Goal: Transaction & Acquisition: Download file/media

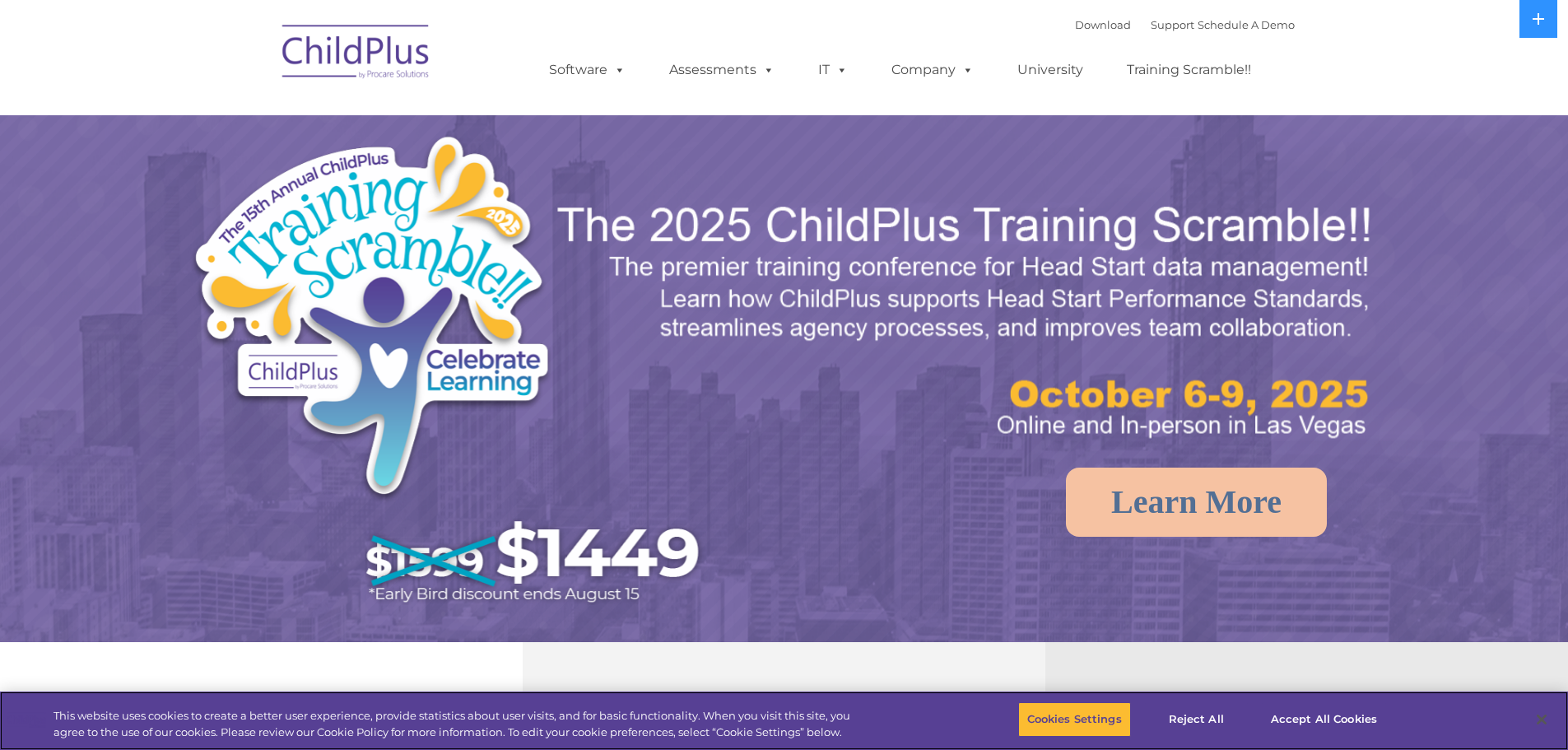
select select "MEDIUM"
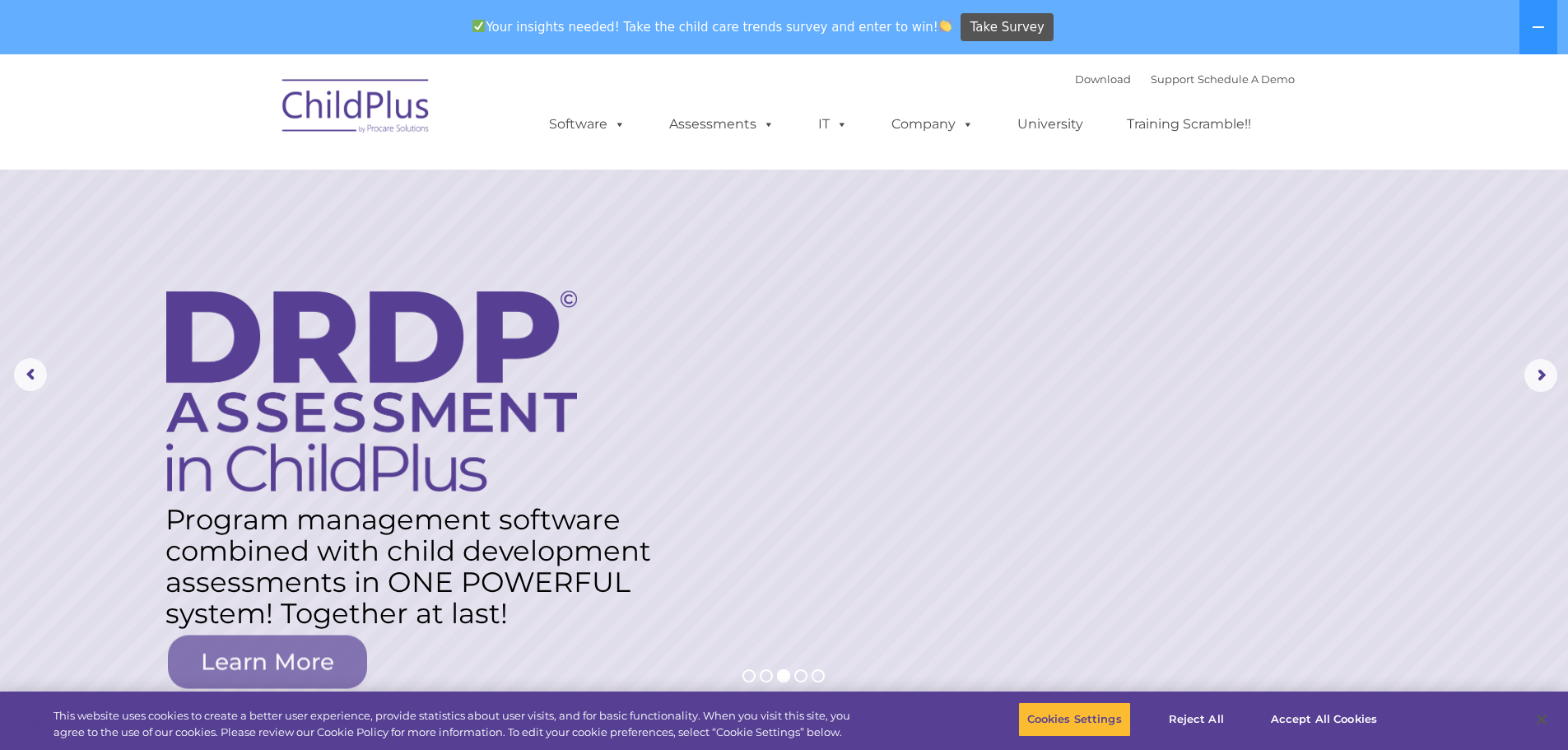
click at [381, 99] on img at bounding box center [357, 109] width 165 height 82
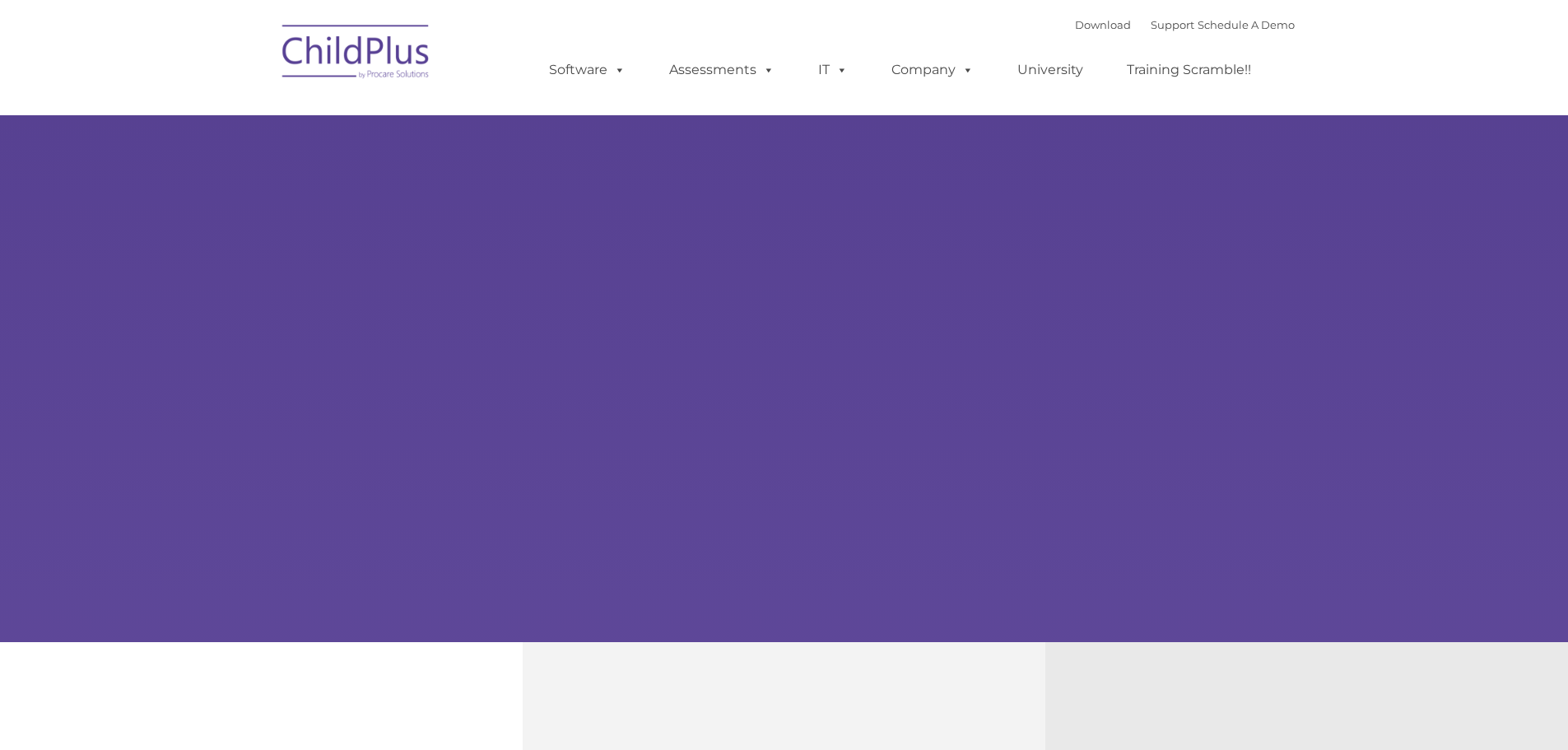
type input ""
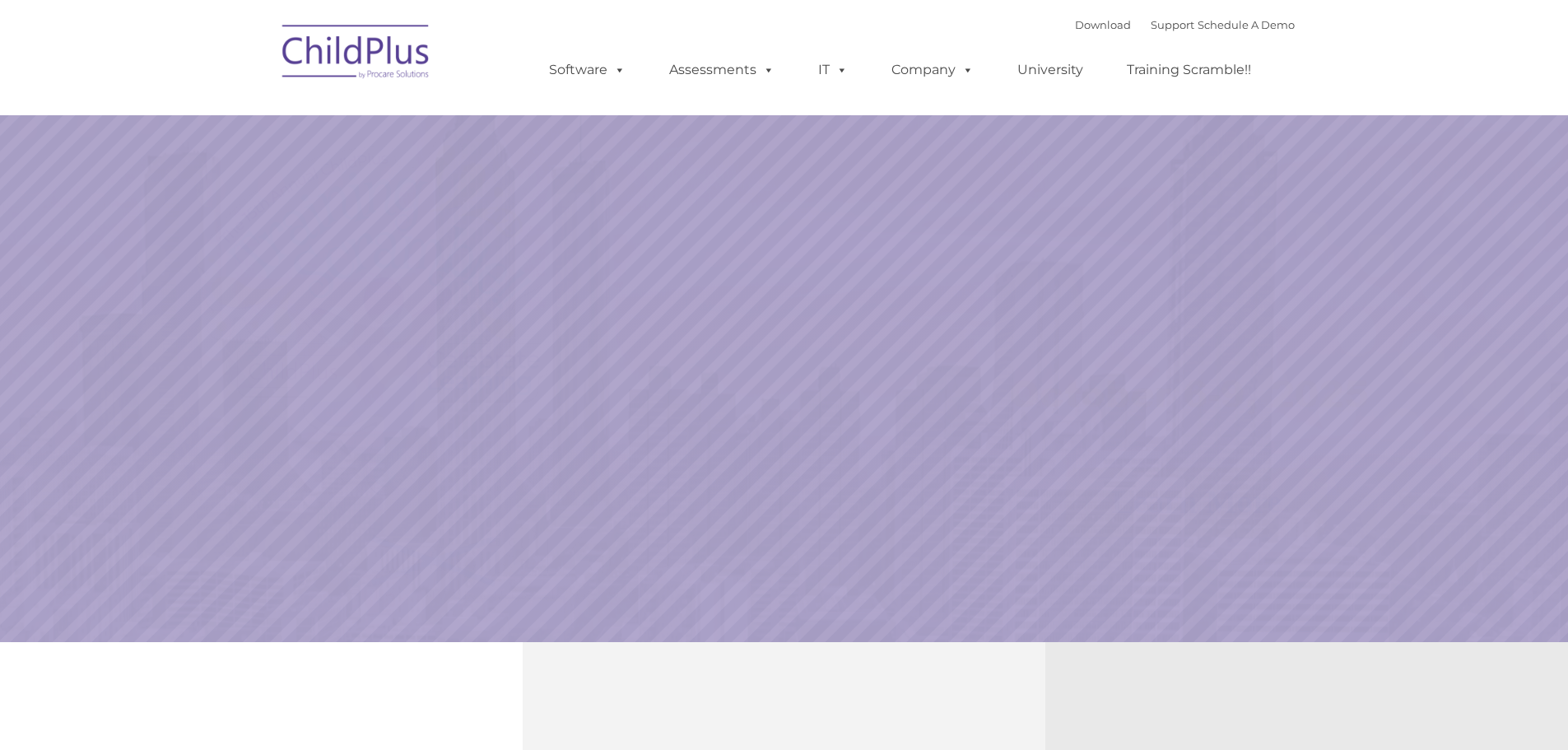
select select "MEDIUM"
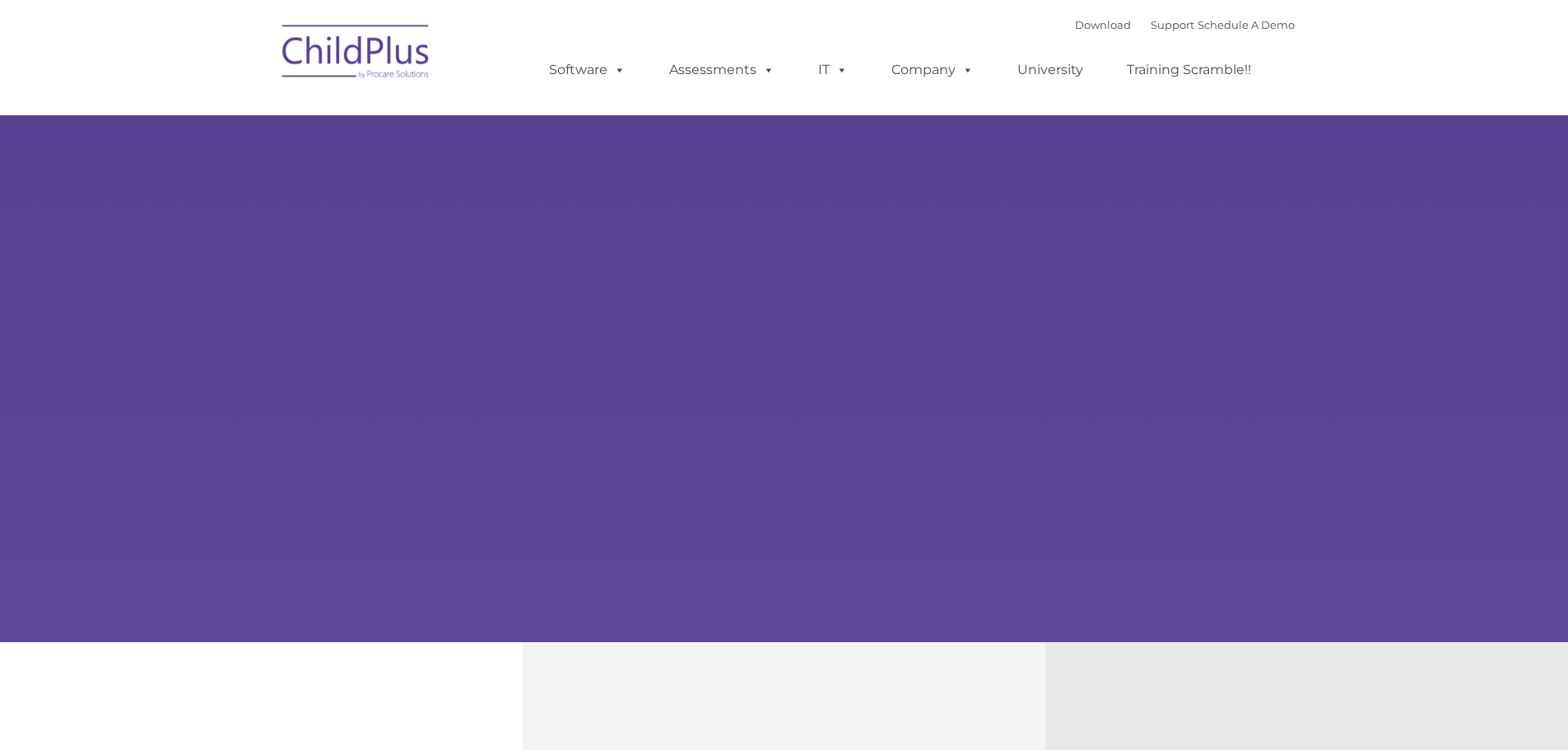
type input ""
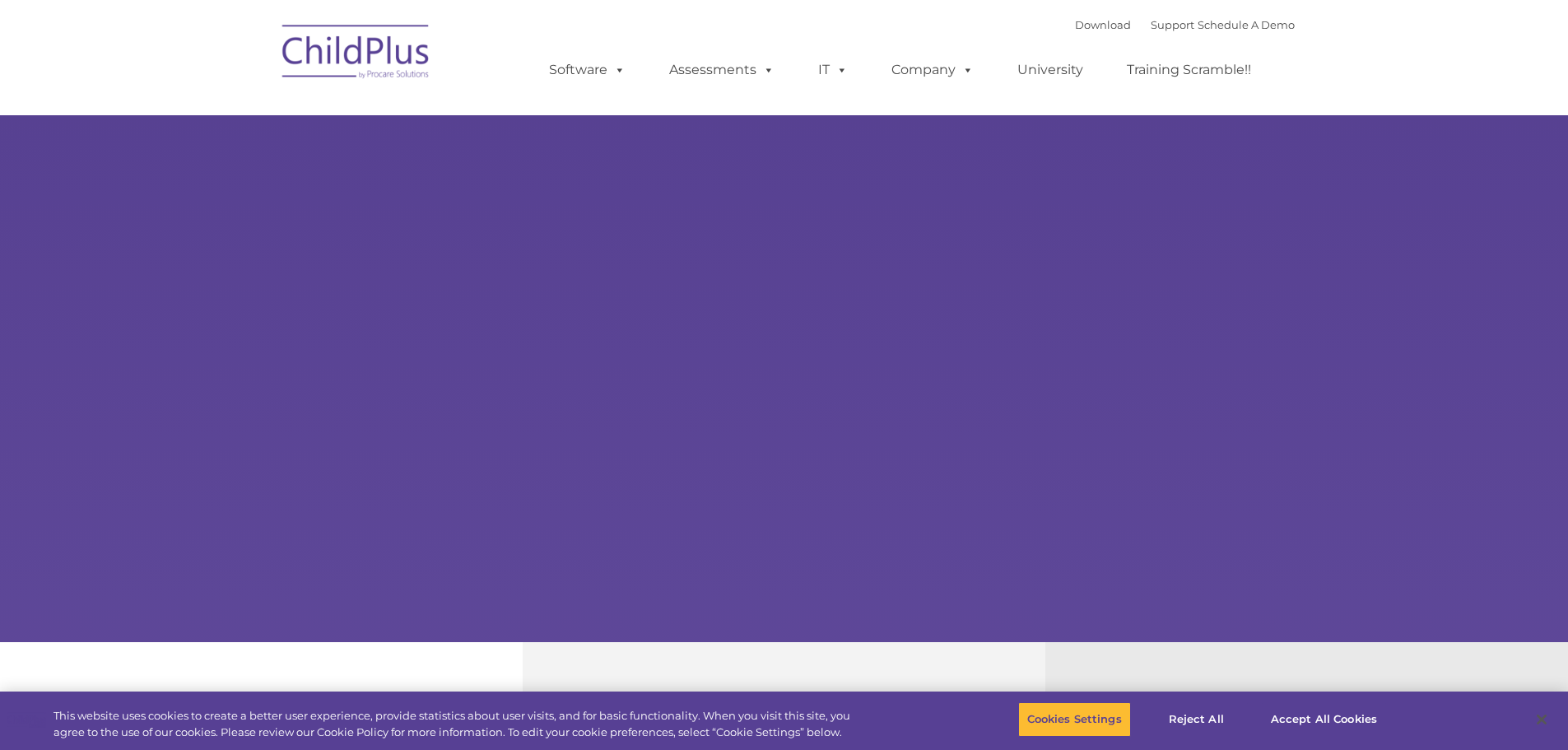
select select "MEDIUM"
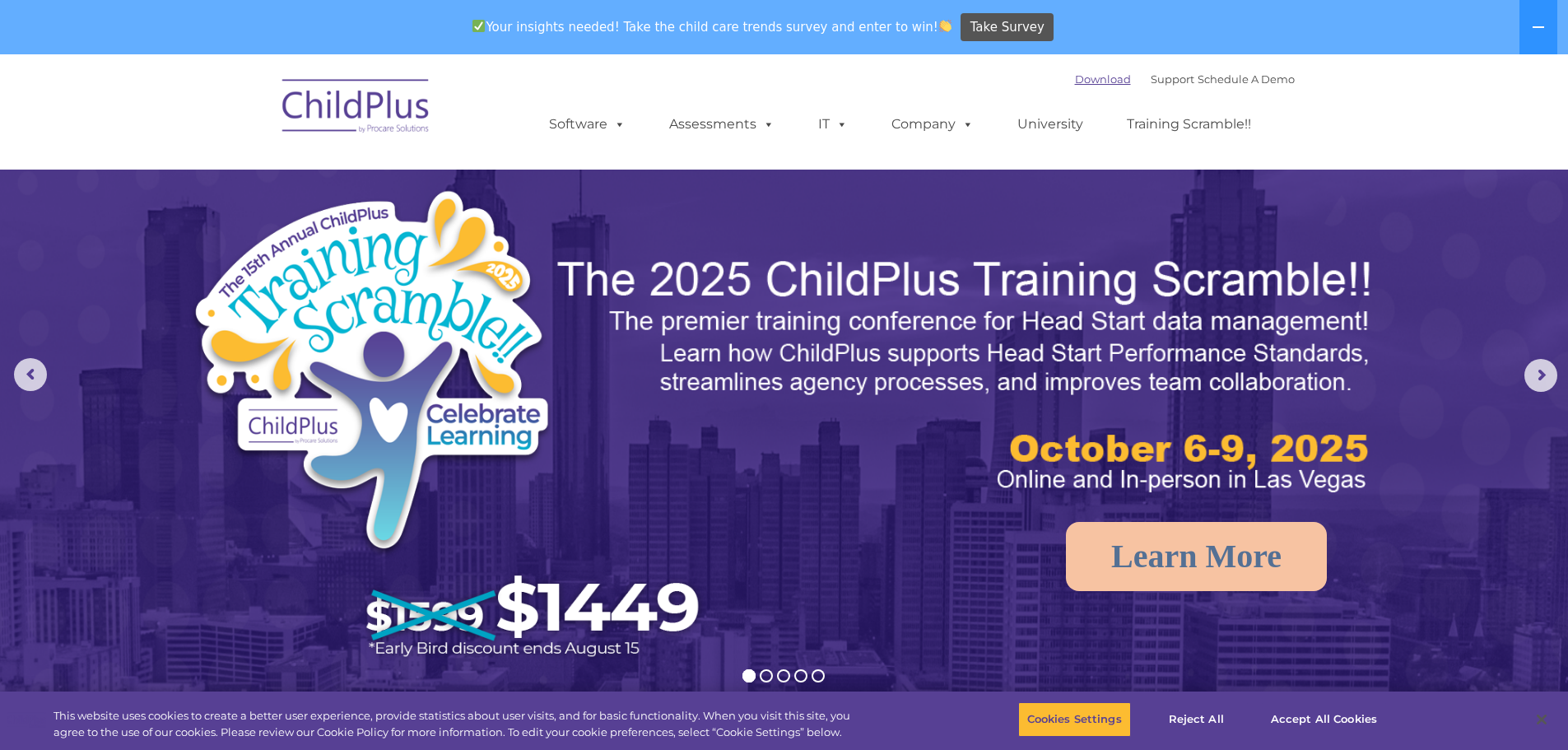
click at [1077, 78] on link "Download" at bounding box center [1102, 78] width 56 height 13
